Goal: Task Accomplishment & Management: Manage account settings

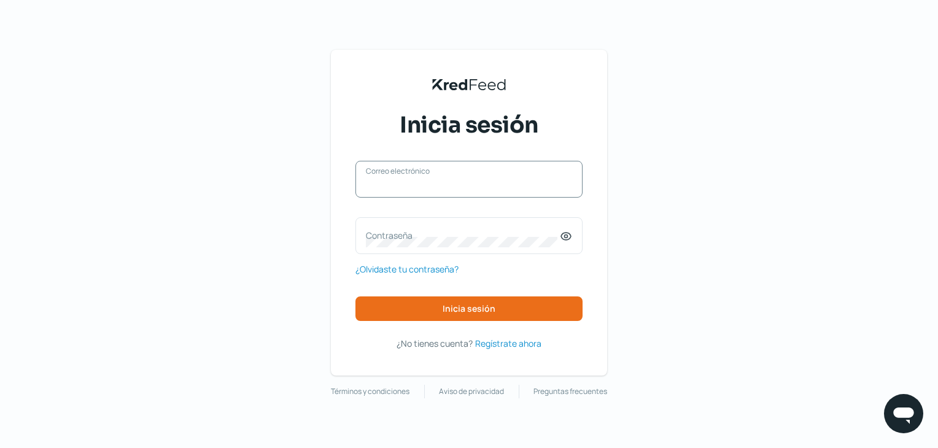
click at [438, 185] on input "Correo electrónico" at bounding box center [469, 185] width 206 height 11
type input "[PERSON_NAME][EMAIL_ADDRESS][PERSON_NAME][PERSON_NAME][DOMAIN_NAME]"
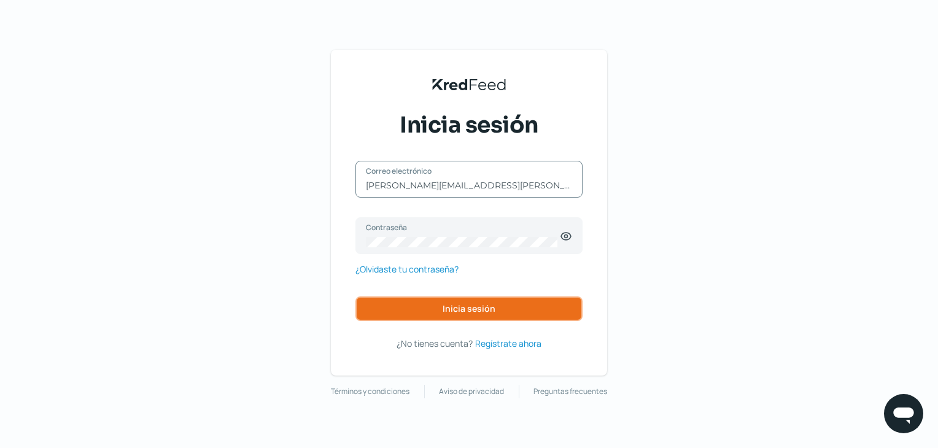
click at [490, 305] on span "Inicia sesión" at bounding box center [468, 308] width 53 height 9
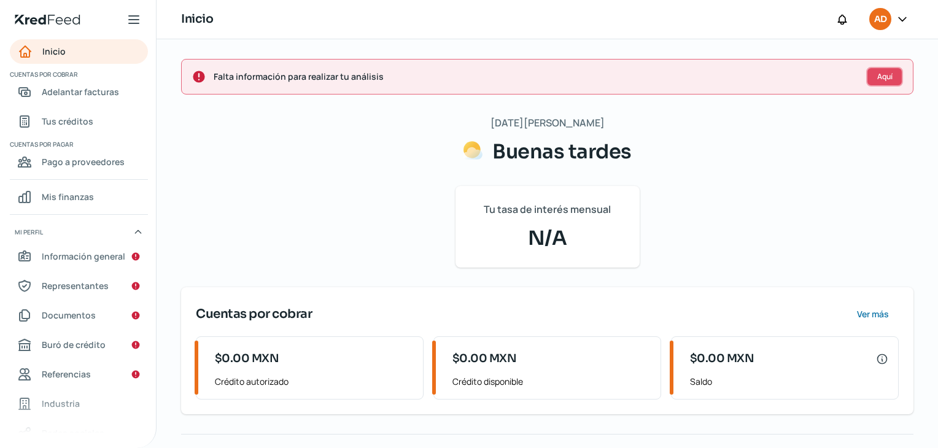
click at [890, 73] on span "Aquí" at bounding box center [884, 76] width 15 height 7
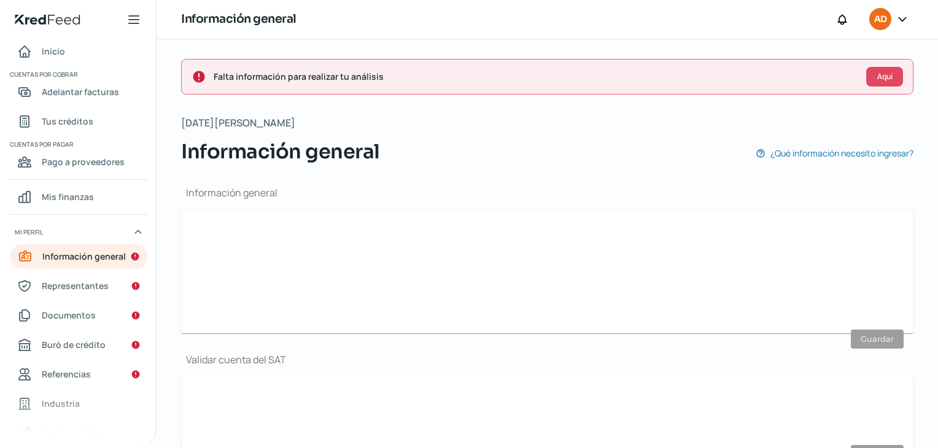
scroll to position [0, 5]
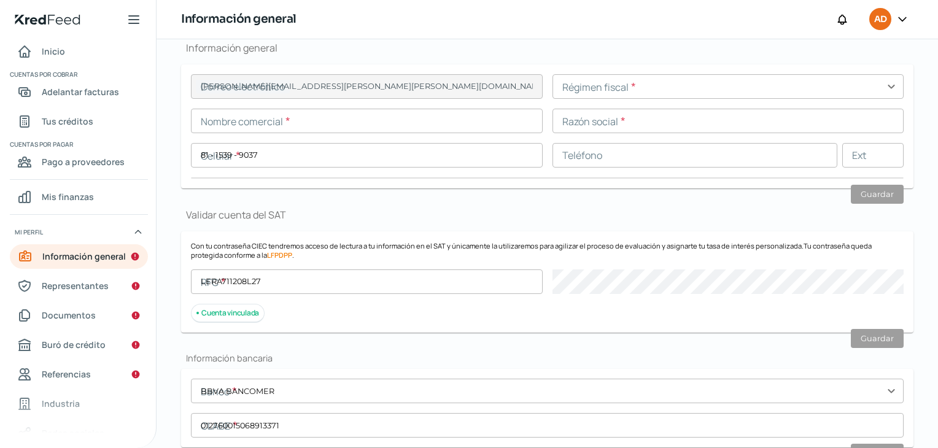
type input "[PERSON_NAME][EMAIL_ADDRESS][PERSON_NAME][PERSON_NAME][DOMAIN_NAME]"
type input "81 - 1539 - 9037"
type input "LERA711208L27"
type input "BBVA BANCOMER"
type input "012760015068913371"
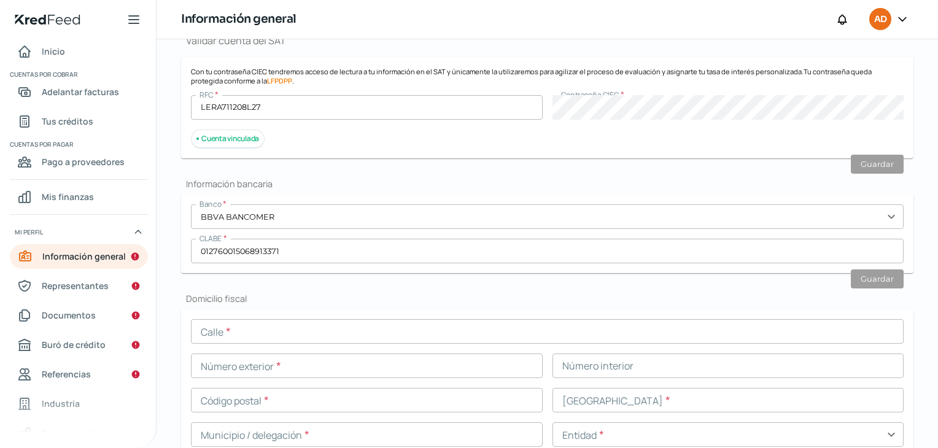
scroll to position [392, 0]
